Goal: Transaction & Acquisition: Purchase product/service

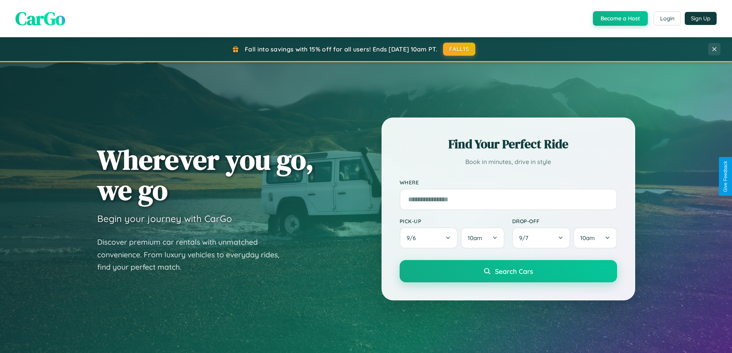
scroll to position [331, 0]
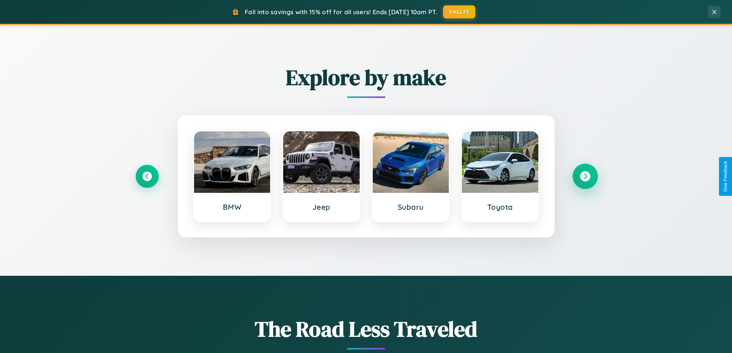
click at [585, 176] on icon at bounding box center [585, 176] width 10 height 10
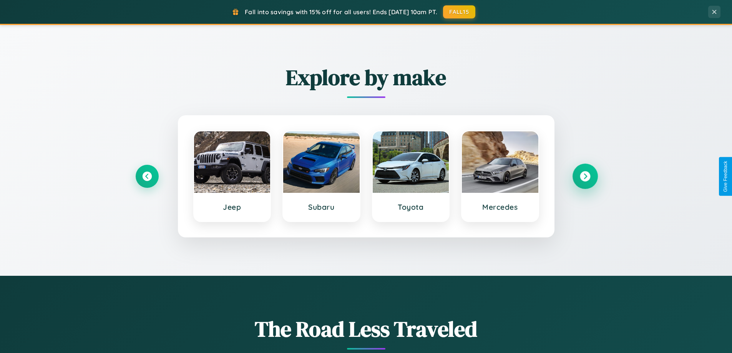
click at [585, 176] on icon at bounding box center [585, 176] width 10 height 10
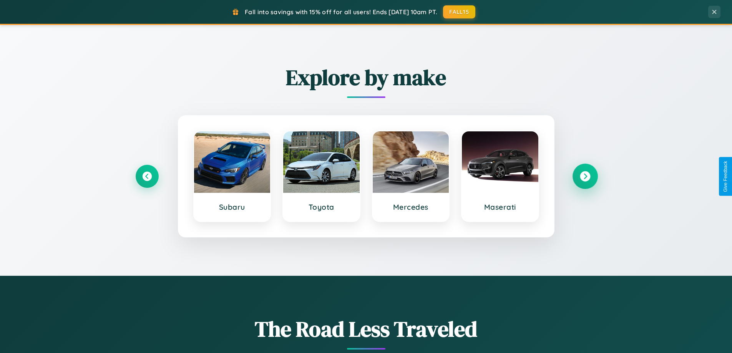
click at [585, 176] on icon at bounding box center [585, 176] width 10 height 10
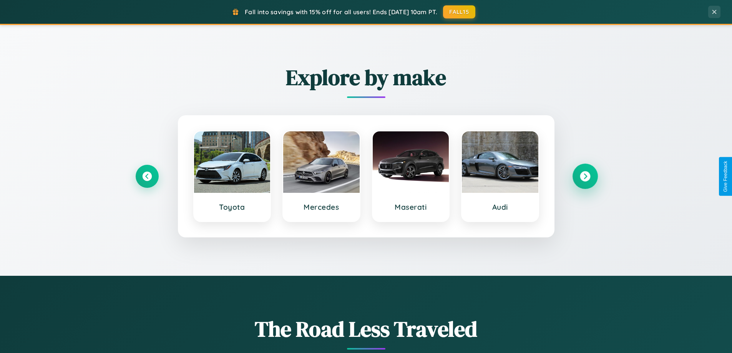
click at [585, 176] on icon at bounding box center [585, 176] width 10 height 10
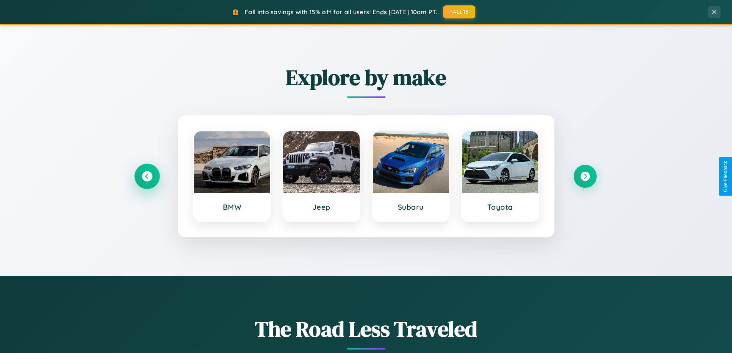
click at [147, 176] on icon at bounding box center [147, 176] width 10 height 10
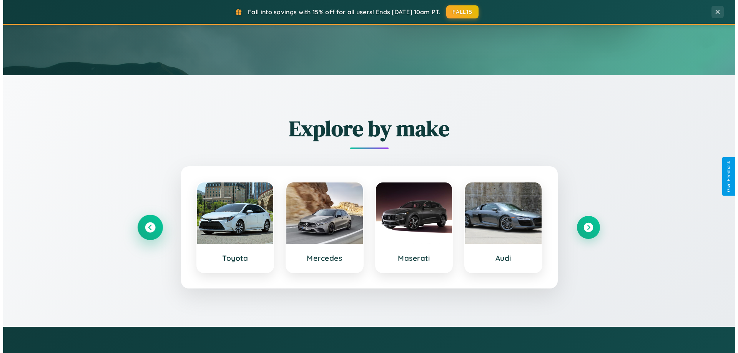
scroll to position [0, 0]
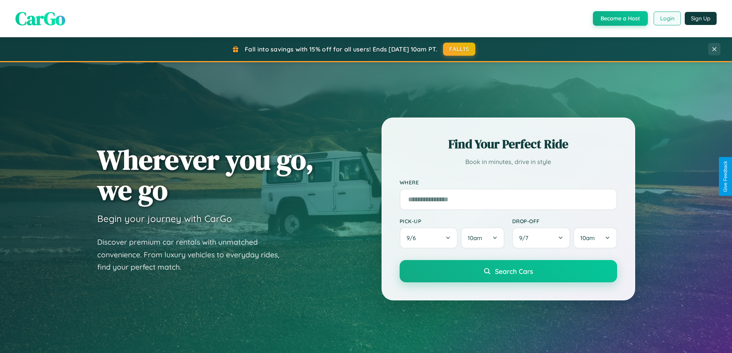
click at [666, 18] on button "Login" at bounding box center [666, 19] width 27 height 14
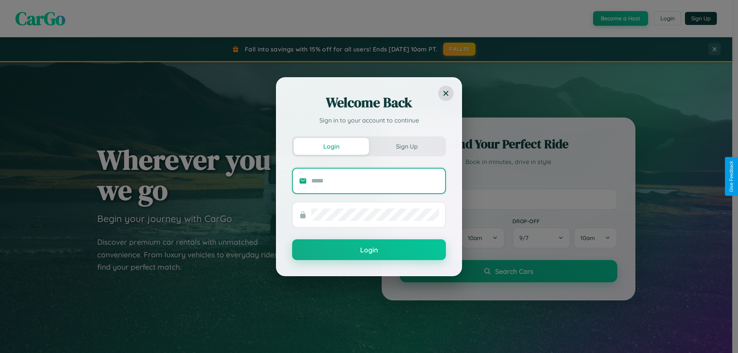
click at [375, 181] on input "text" at bounding box center [375, 181] width 128 height 12
type input "**********"
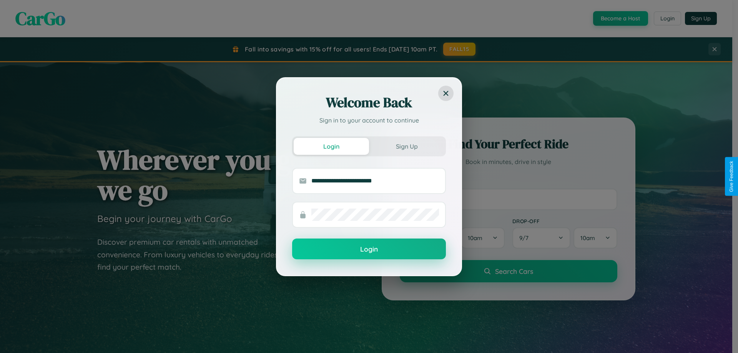
click at [369, 249] on button "Login" at bounding box center [369, 249] width 154 height 21
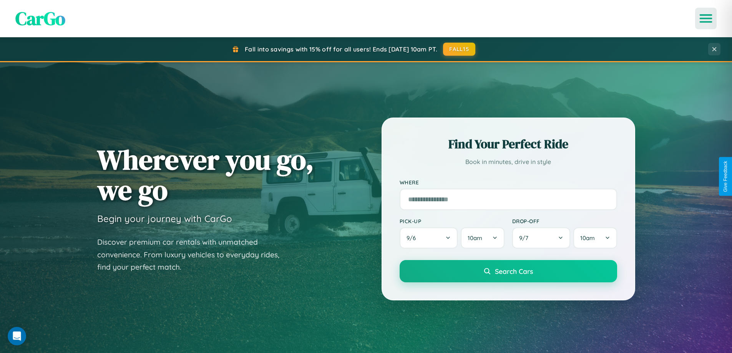
click at [706, 18] on icon "Open menu" at bounding box center [705, 18] width 11 height 7
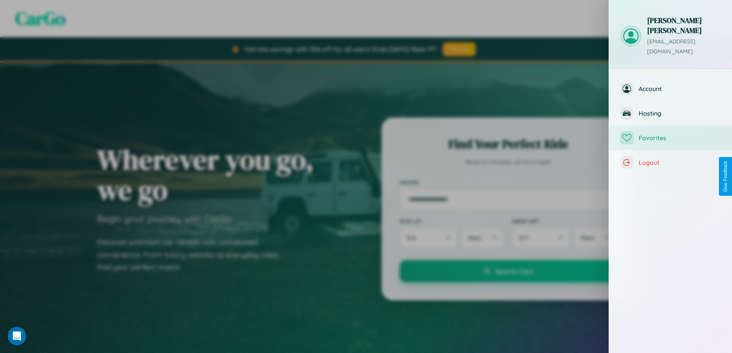
click at [670, 134] on span "Favorites" at bounding box center [679, 138] width 82 height 8
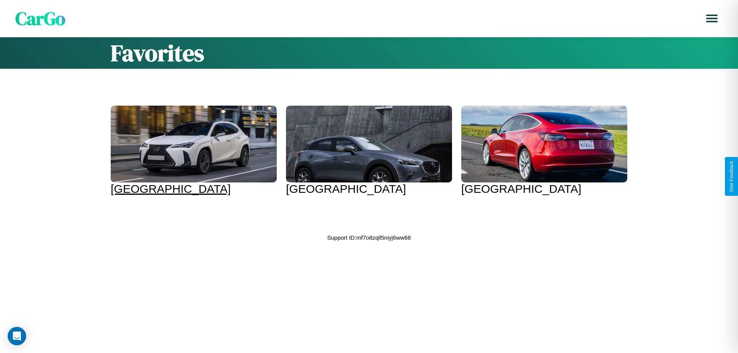
click at [192, 151] on div at bounding box center [194, 144] width 166 height 77
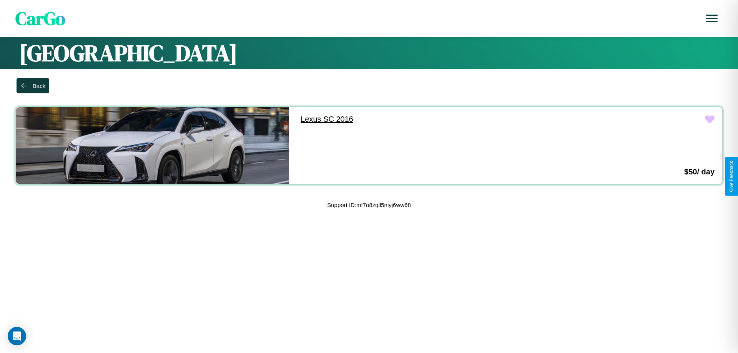
click at [426, 119] on link "Lexus SC 2016" at bounding box center [429, 119] width 273 height 24
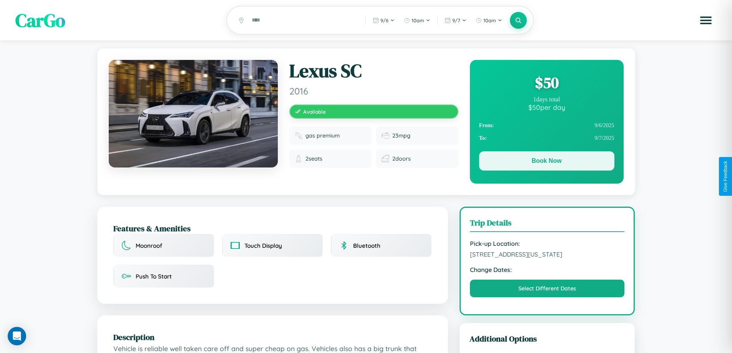
click at [546, 162] on button "Book Now" at bounding box center [546, 160] width 135 height 19
